Goal: Transaction & Acquisition: Purchase product/service

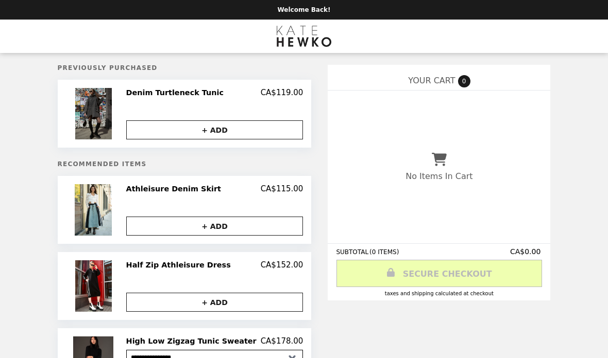
click at [110, 111] on img at bounding box center [94, 113] width 39 height 51
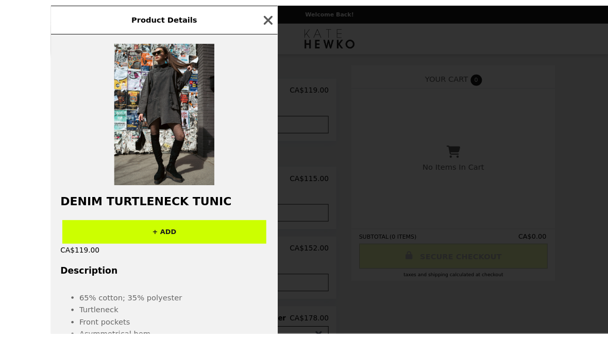
scroll to position [23, 0]
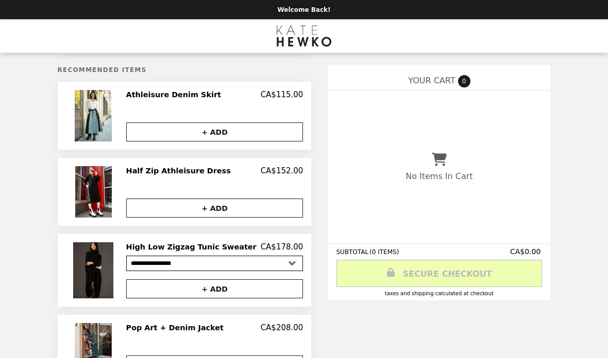
scroll to position [94, 0]
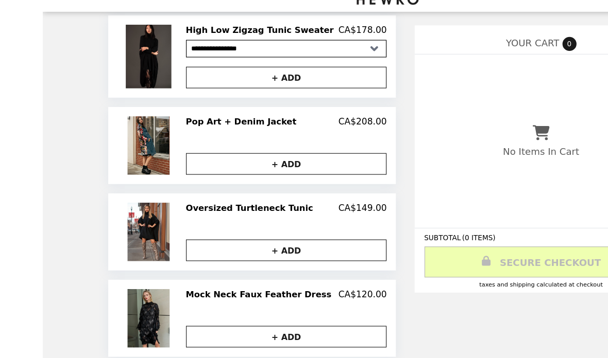
scroll to position [291, 0]
